Goal: Task Accomplishment & Management: Complete application form

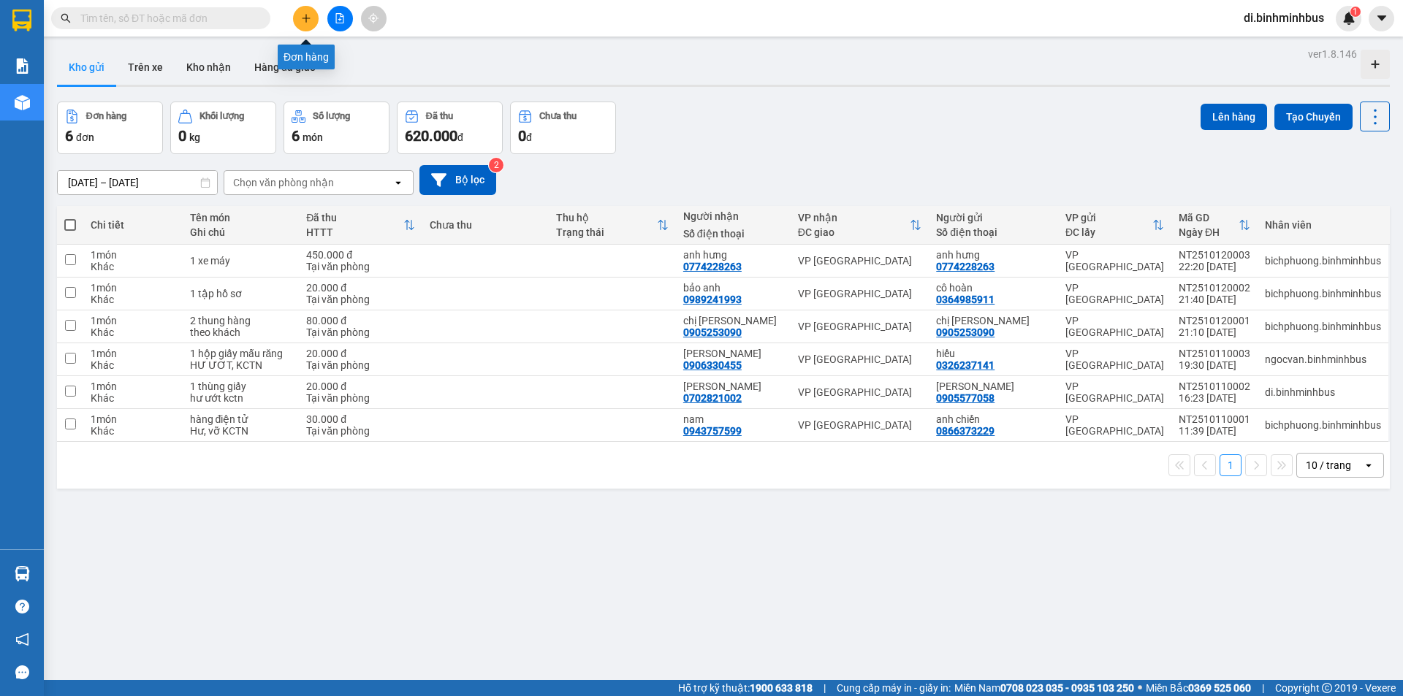
click at [313, 22] on button at bounding box center [306, 19] width 26 height 26
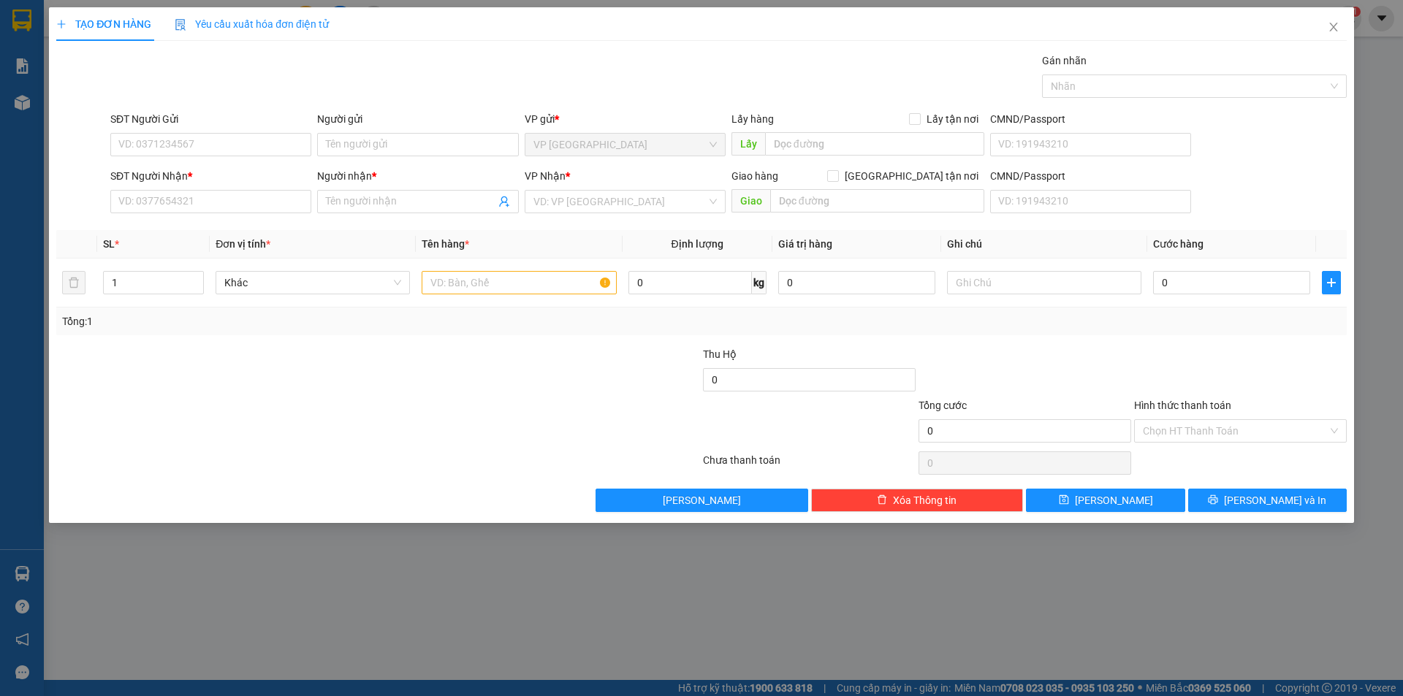
click at [212, 115] on div "SĐT Người Gửi" at bounding box center [210, 119] width 201 height 16
click at [212, 133] on input "SĐT Người Gửi" at bounding box center [210, 144] width 201 height 23
paste input "0775125001"
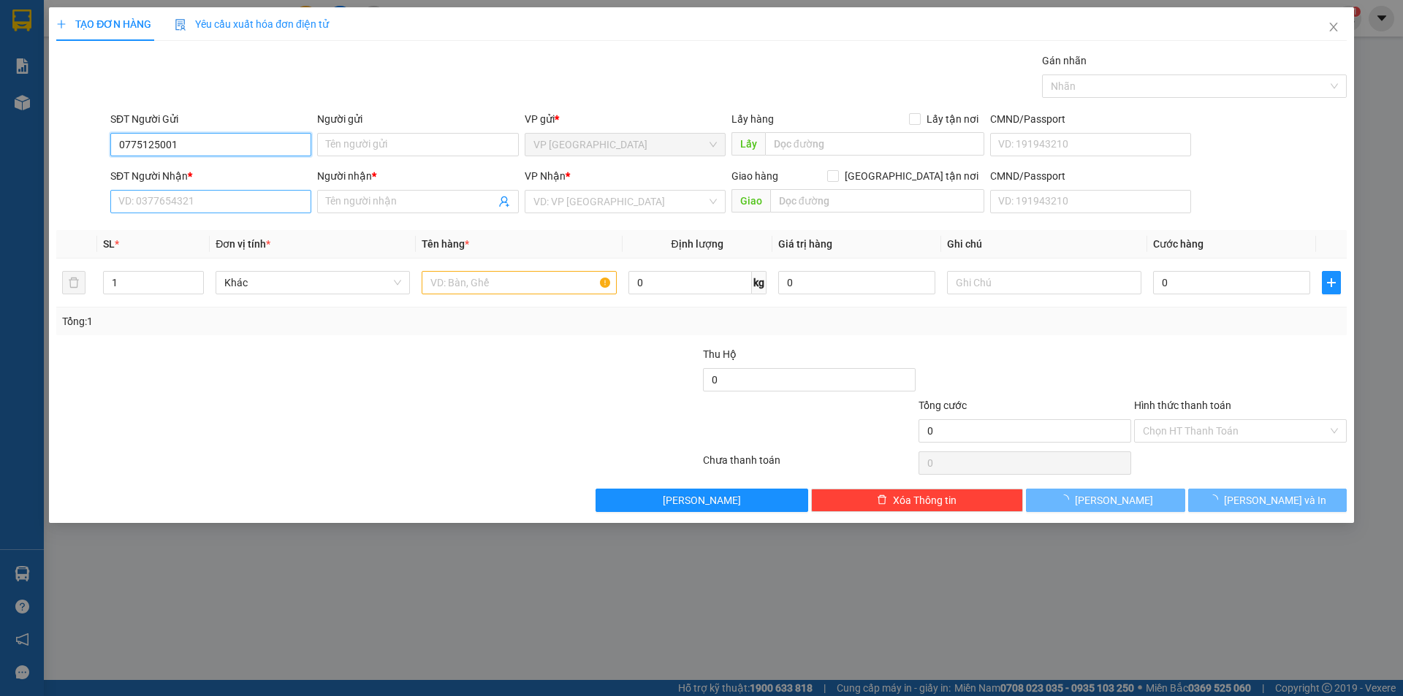
type input "0775125001"
click at [219, 206] on input "SĐT Người Nhận *" at bounding box center [210, 201] width 201 height 23
paste input "0775125001"
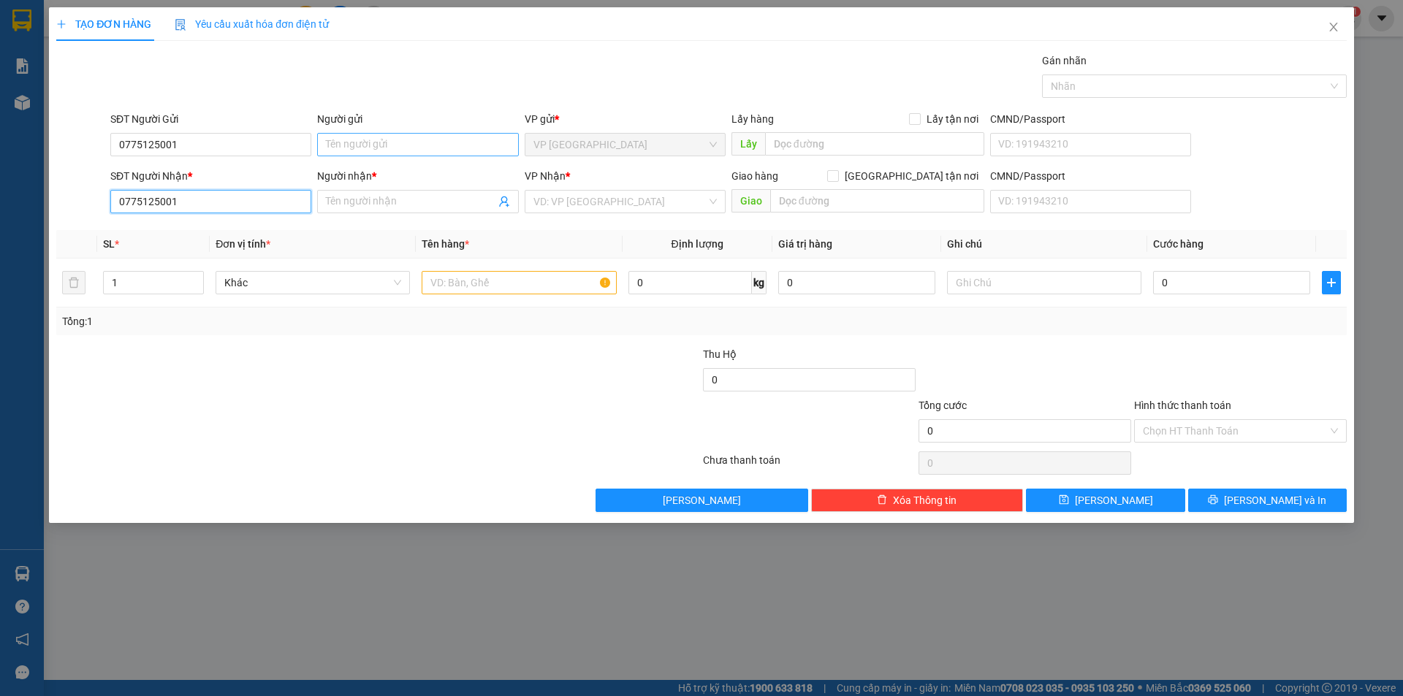
type input "0775125001"
click at [410, 145] on input "Người gửi" at bounding box center [417, 144] width 201 height 23
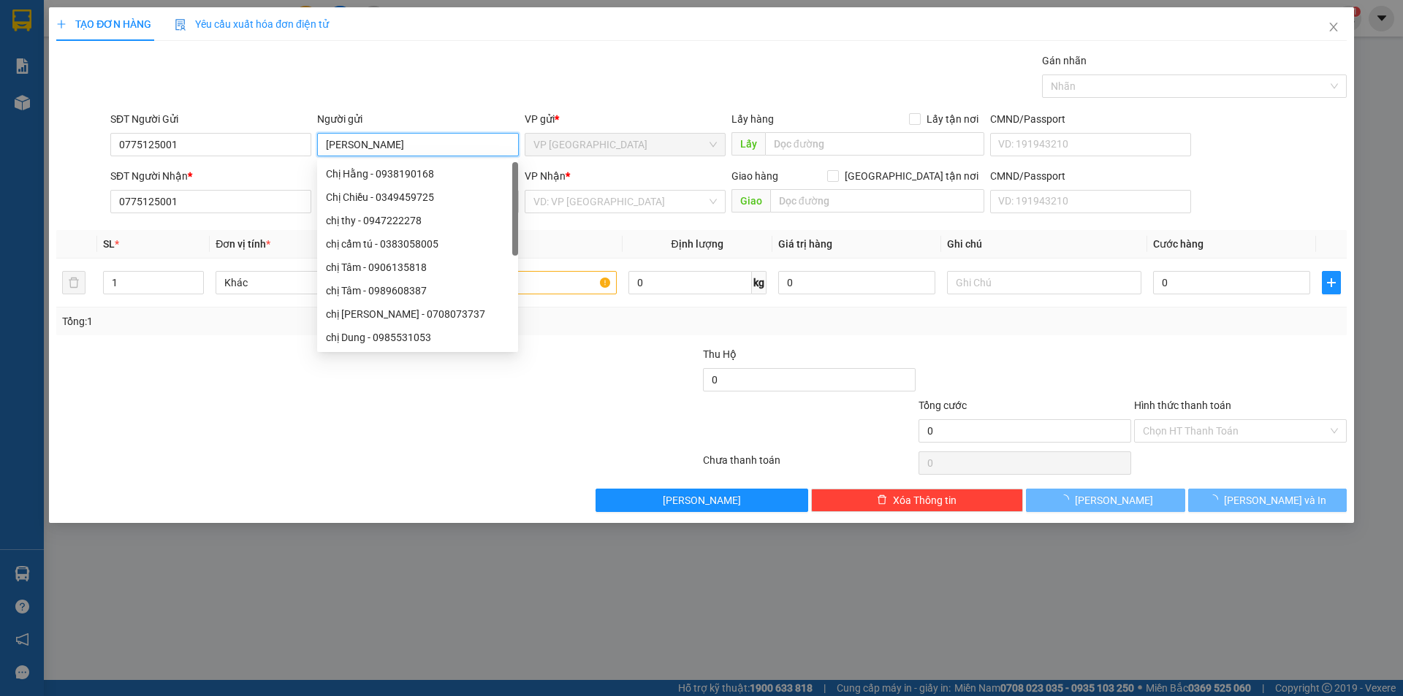
type input "[PERSON_NAME]"
click at [484, 110] on div "Transit Pickup Surcharge Ids Transit Deliver Surcharge Ids Transit Deliver Surc…" at bounding box center [701, 283] width 1290 height 460
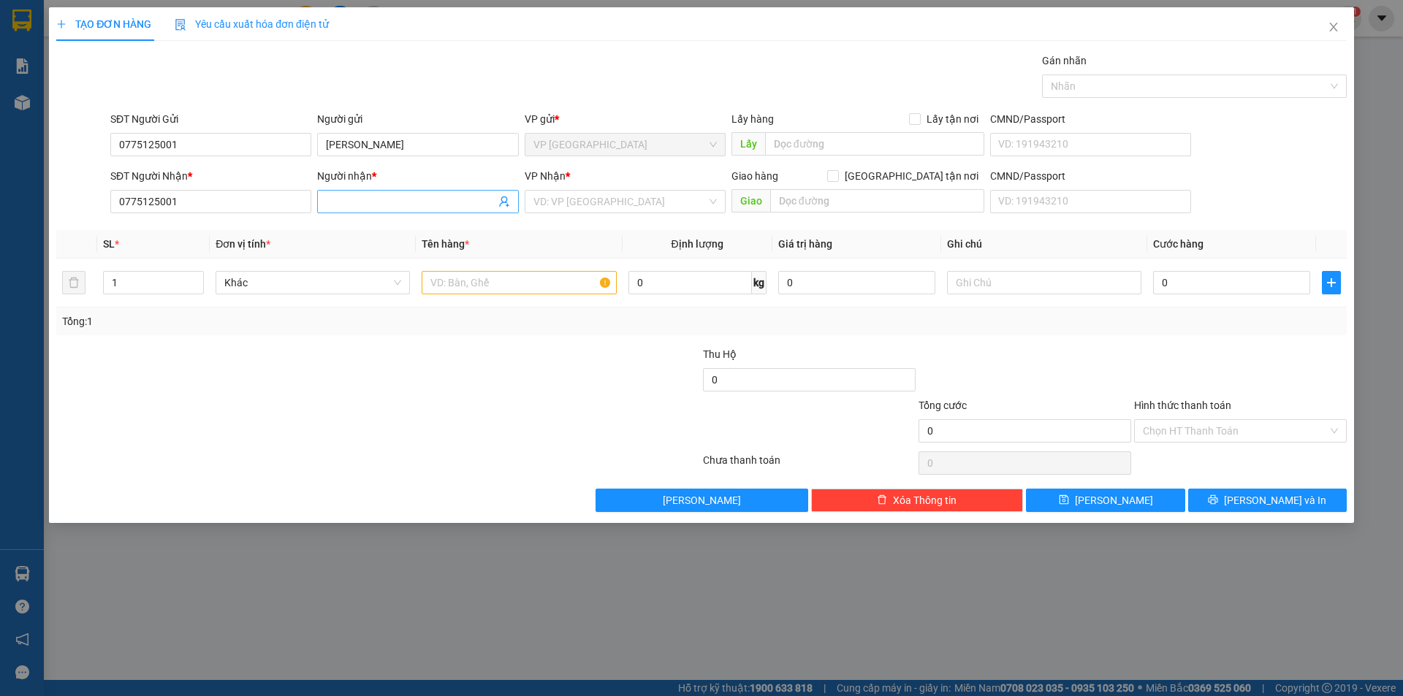
click at [392, 210] on span at bounding box center [417, 201] width 201 height 23
type input "[PERSON_NAME]"
click at [503, 232] on th "Tên hàng *" at bounding box center [519, 244] width 206 height 28
click at [511, 293] on input "text" at bounding box center [519, 282] width 194 height 23
click at [625, 198] on input "search" at bounding box center [619, 202] width 173 height 22
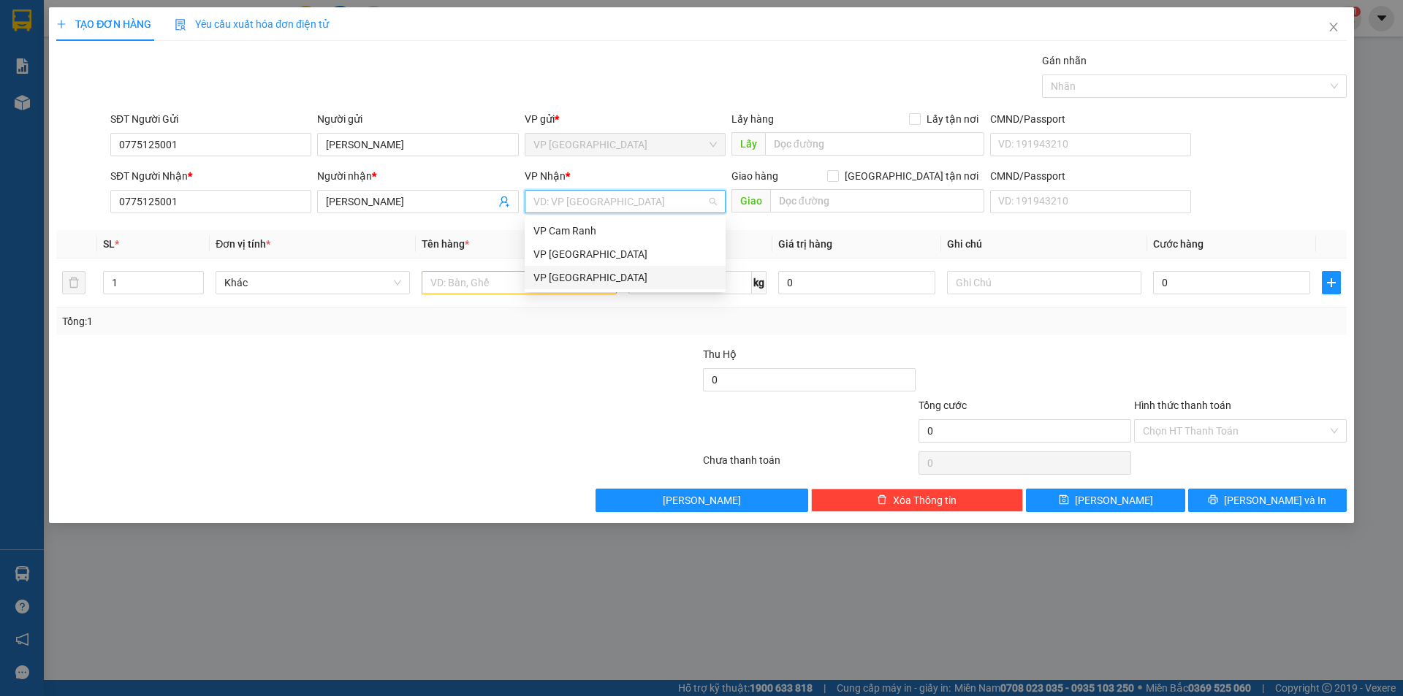
click at [579, 271] on div "VP [GEOGRAPHIC_DATA]" at bounding box center [624, 278] width 183 height 16
click at [479, 283] on input "text" at bounding box center [519, 282] width 194 height 23
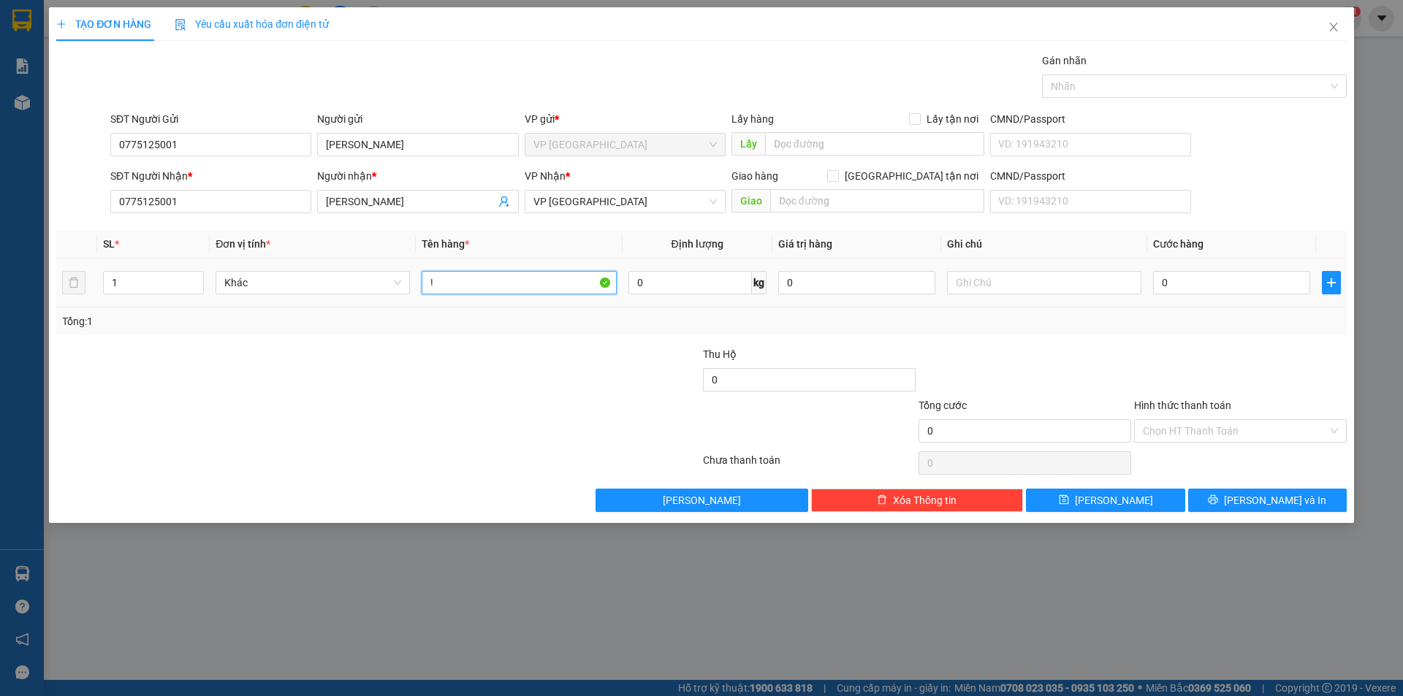
type input "!"
type input "1 xe AB"
click at [613, 411] on div at bounding box center [594, 422] width 216 height 51
click at [1078, 287] on input "text" at bounding box center [1044, 282] width 194 height 23
drag, startPoint x: 1036, startPoint y: 286, endPoint x: 1049, endPoint y: 284, distance: 13.2
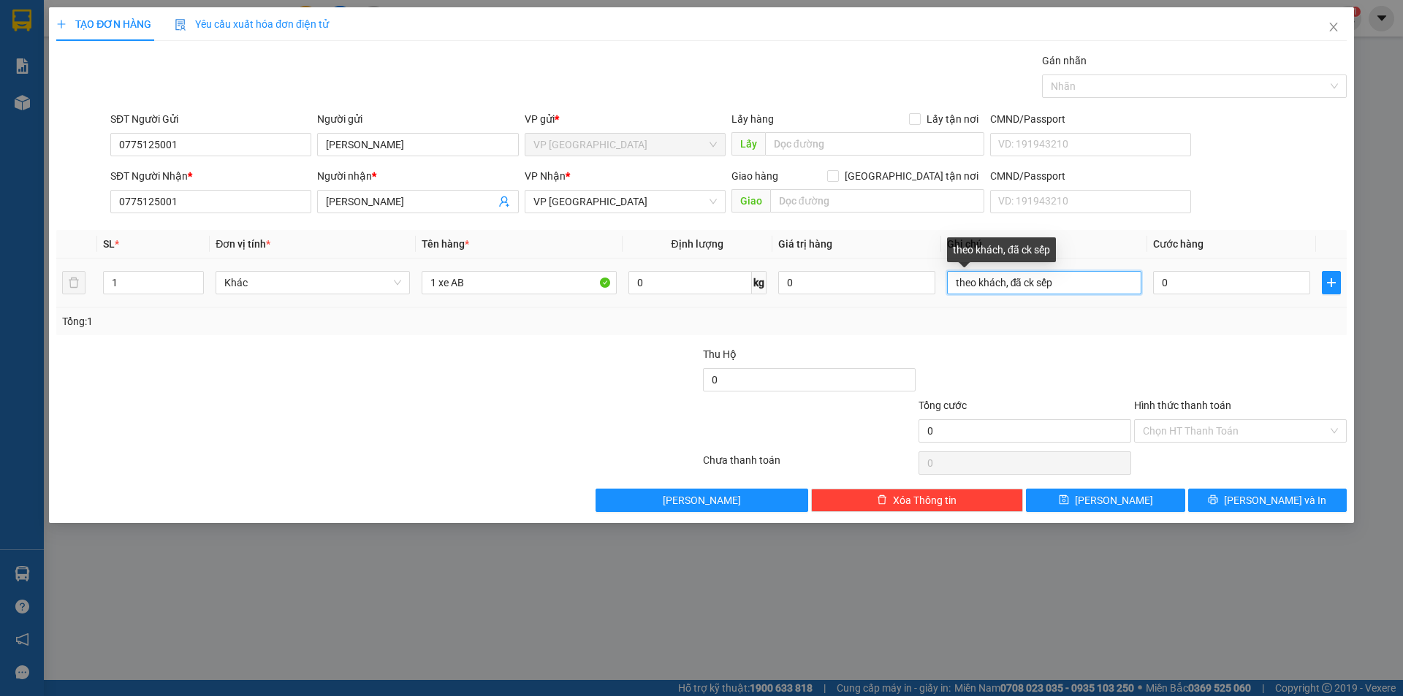
click at [1037, 286] on input "theo khách, đã ck sếp" at bounding box center [1044, 282] width 194 height 23
type input "theo khách, đã ck tk sếp"
click at [1070, 329] on div "Tổng: 1" at bounding box center [701, 321] width 1279 height 16
click at [1257, 434] on input "Hình thức thanh toán" at bounding box center [1235, 431] width 185 height 22
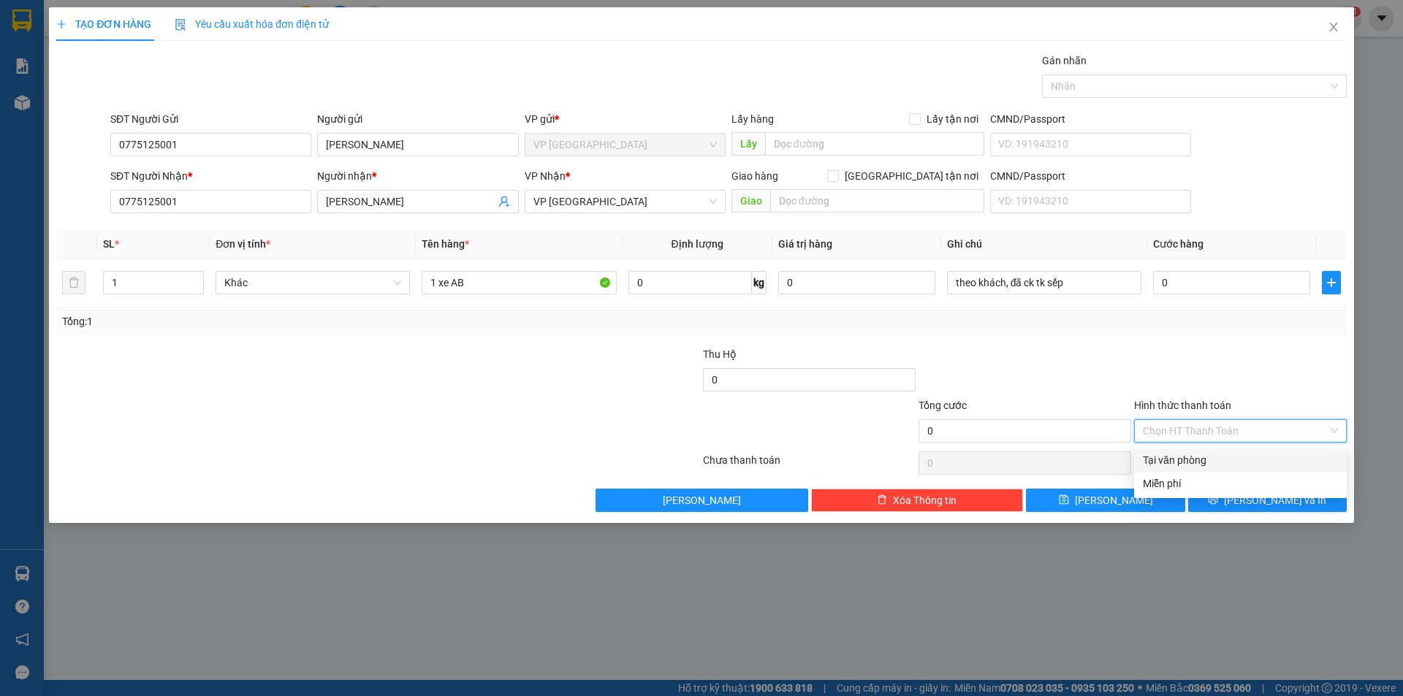
click at [1175, 461] on div "Tại văn phòng" at bounding box center [1240, 460] width 195 height 16
click at [1153, 368] on div at bounding box center [1241, 371] width 216 height 51
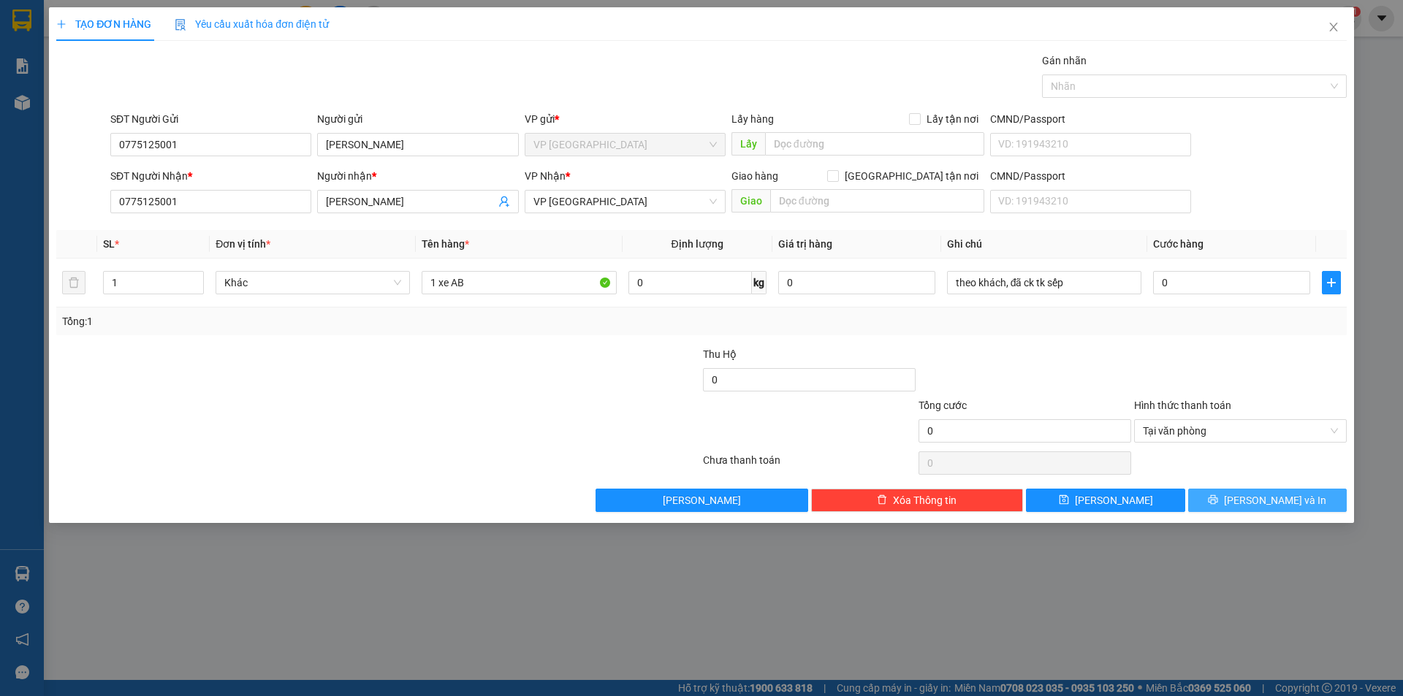
click at [1282, 506] on span "[PERSON_NAME] và In" at bounding box center [1275, 500] width 102 height 16
click at [1202, 441] on span "Tại văn phòng" at bounding box center [1240, 431] width 195 height 22
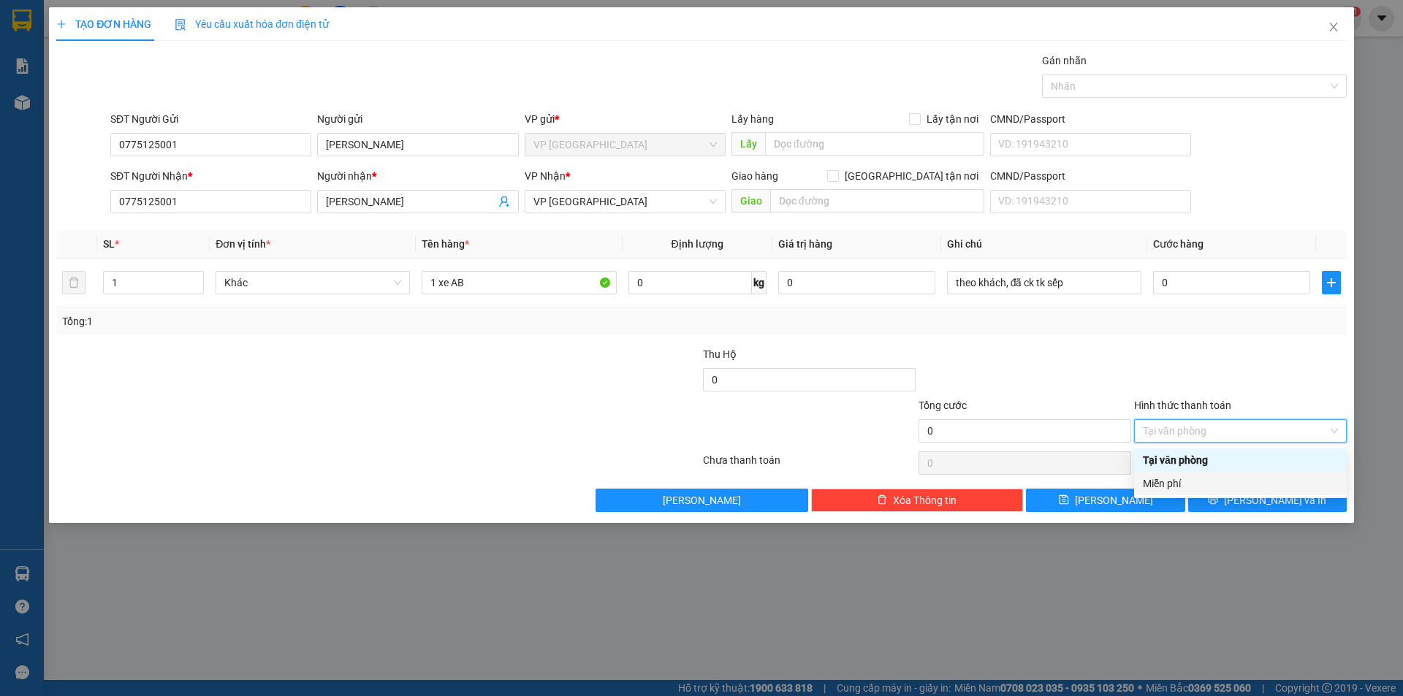
click at [1193, 489] on div "Miễn phí" at bounding box center [1240, 484] width 195 height 16
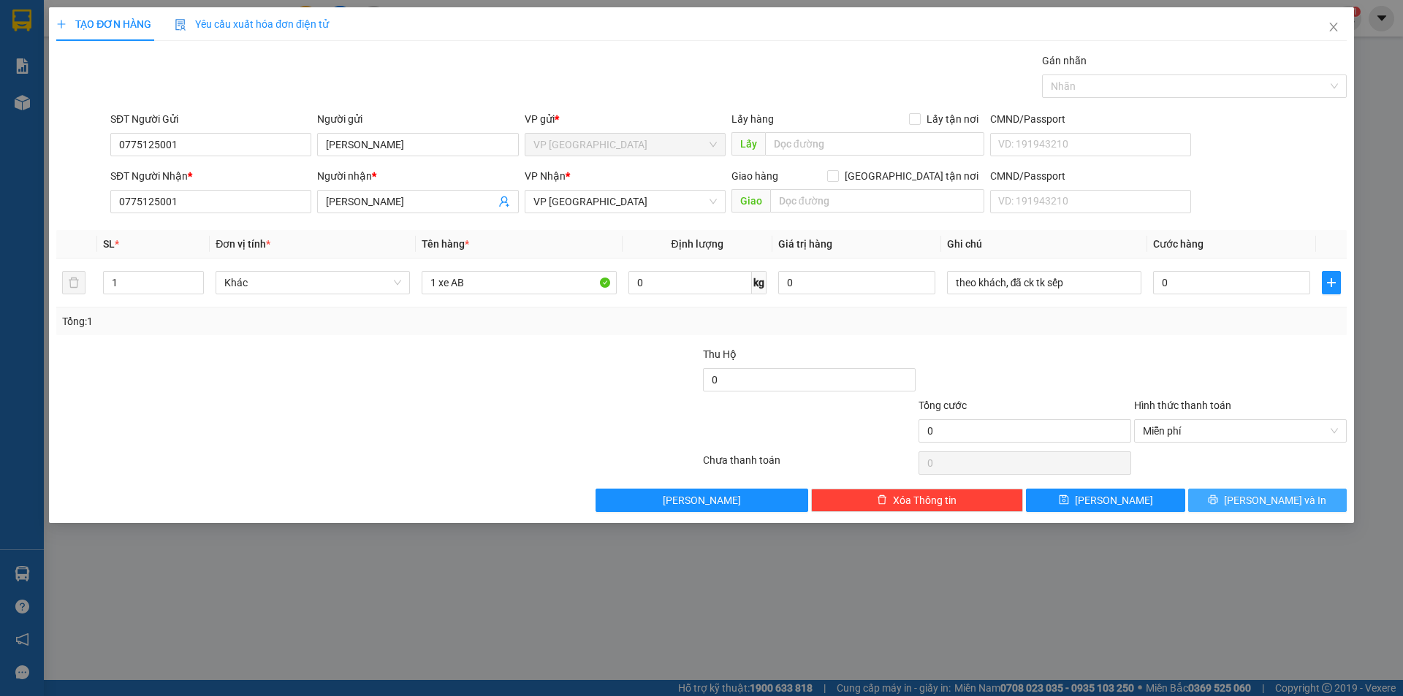
click at [1266, 495] on span "[PERSON_NAME] và In" at bounding box center [1275, 500] width 102 height 16
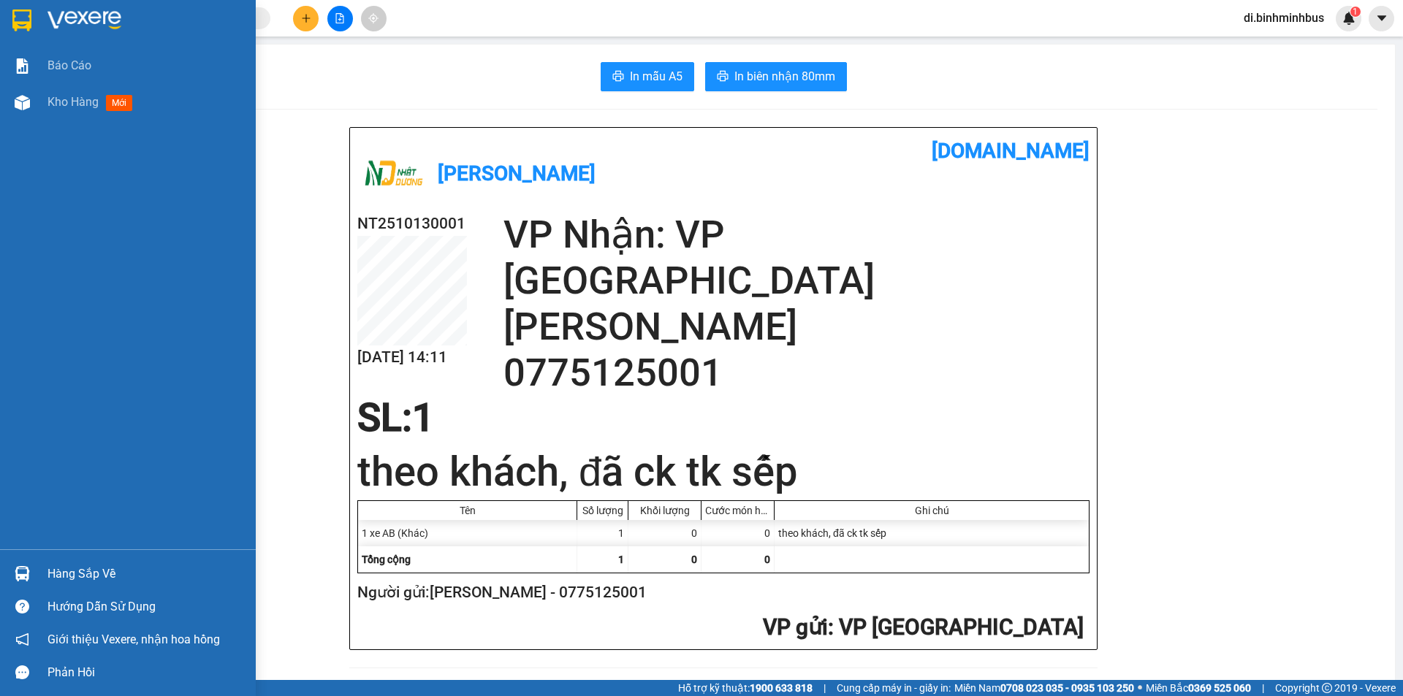
click at [16, 30] on img at bounding box center [21, 20] width 19 height 22
